Goal: Information Seeking & Learning: Learn about a topic

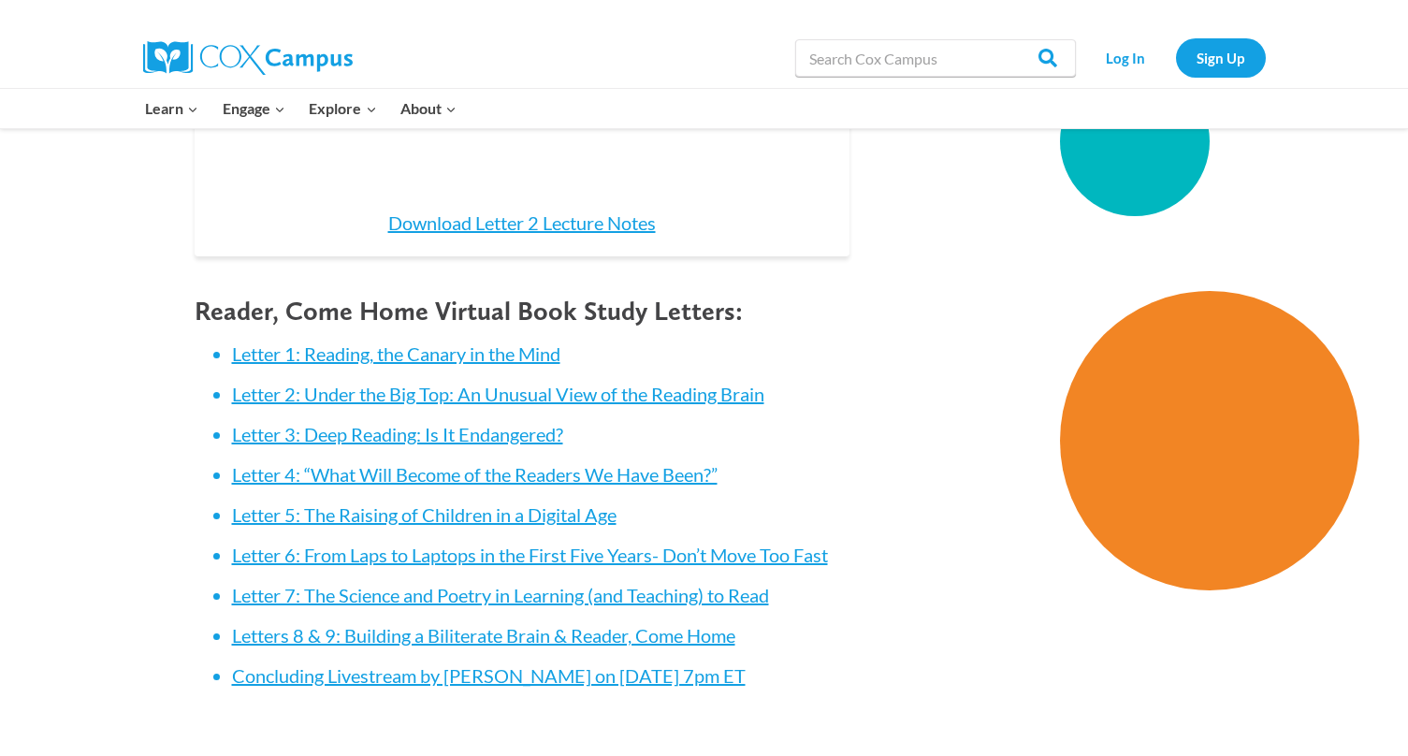
scroll to position [2046, 0]
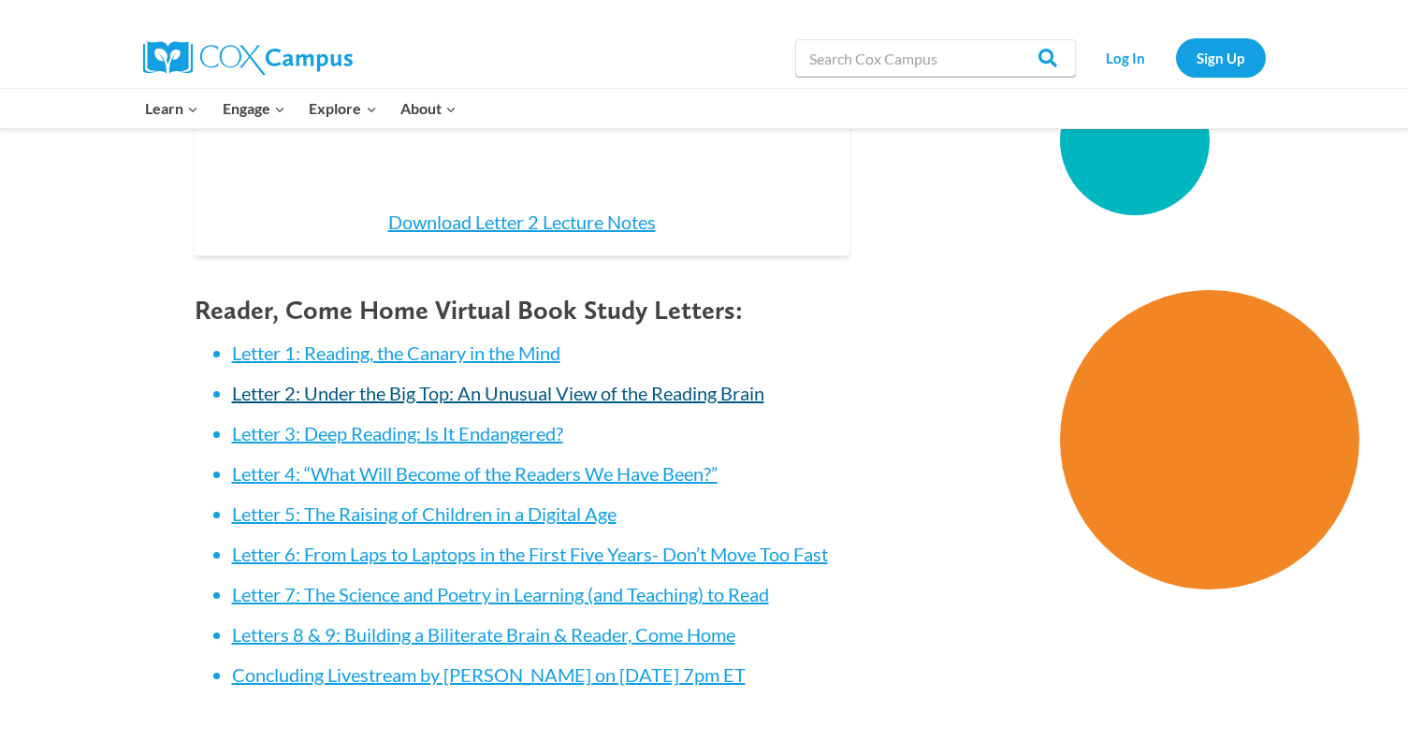
click at [554, 382] on link "Letter 2: Under the Big Top: An Unusual View of the Reading Brain" at bounding box center [498, 393] width 532 height 22
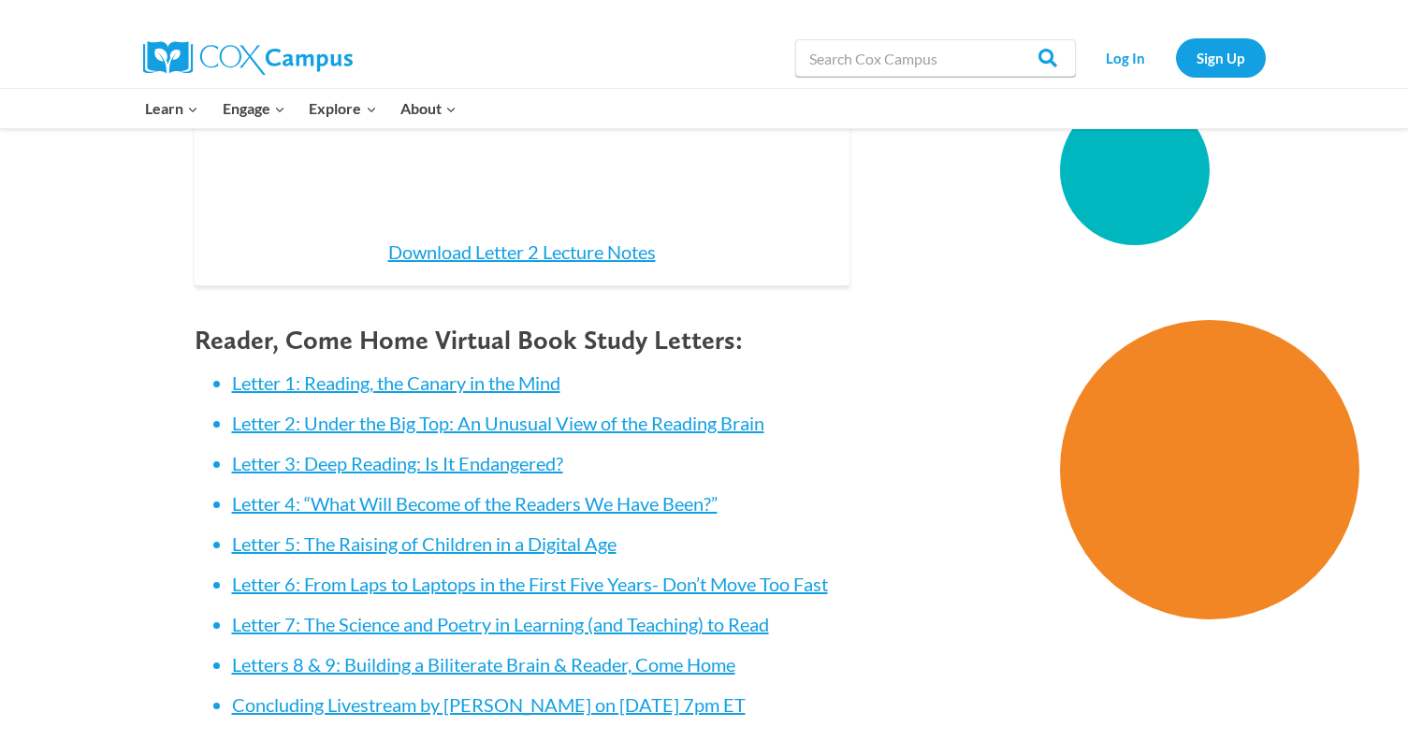
scroll to position [2021, 0]
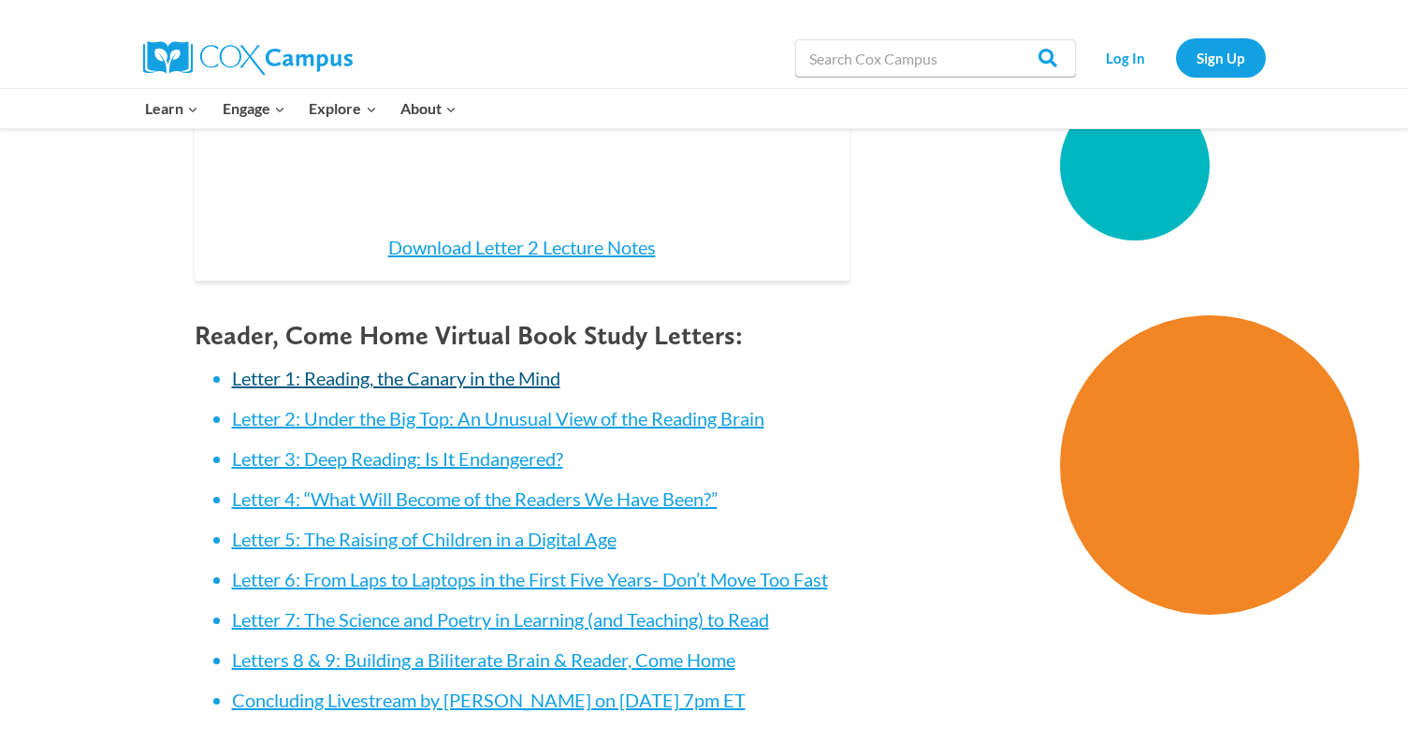
click at [507, 367] on link "Letter 1: Reading, the Canary in the Mind" at bounding box center [396, 378] width 328 height 22
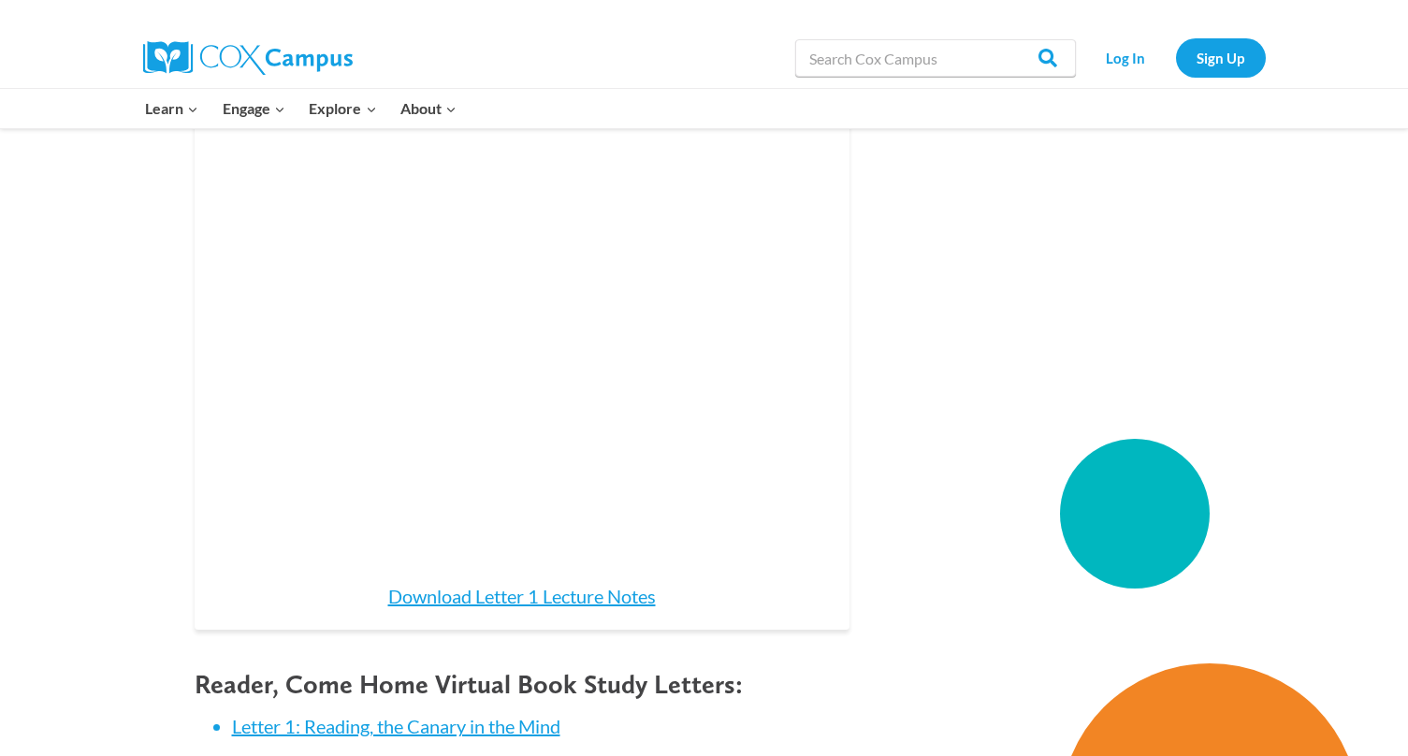
scroll to position [1608, 0]
